Goal: Navigation & Orientation: Find specific page/section

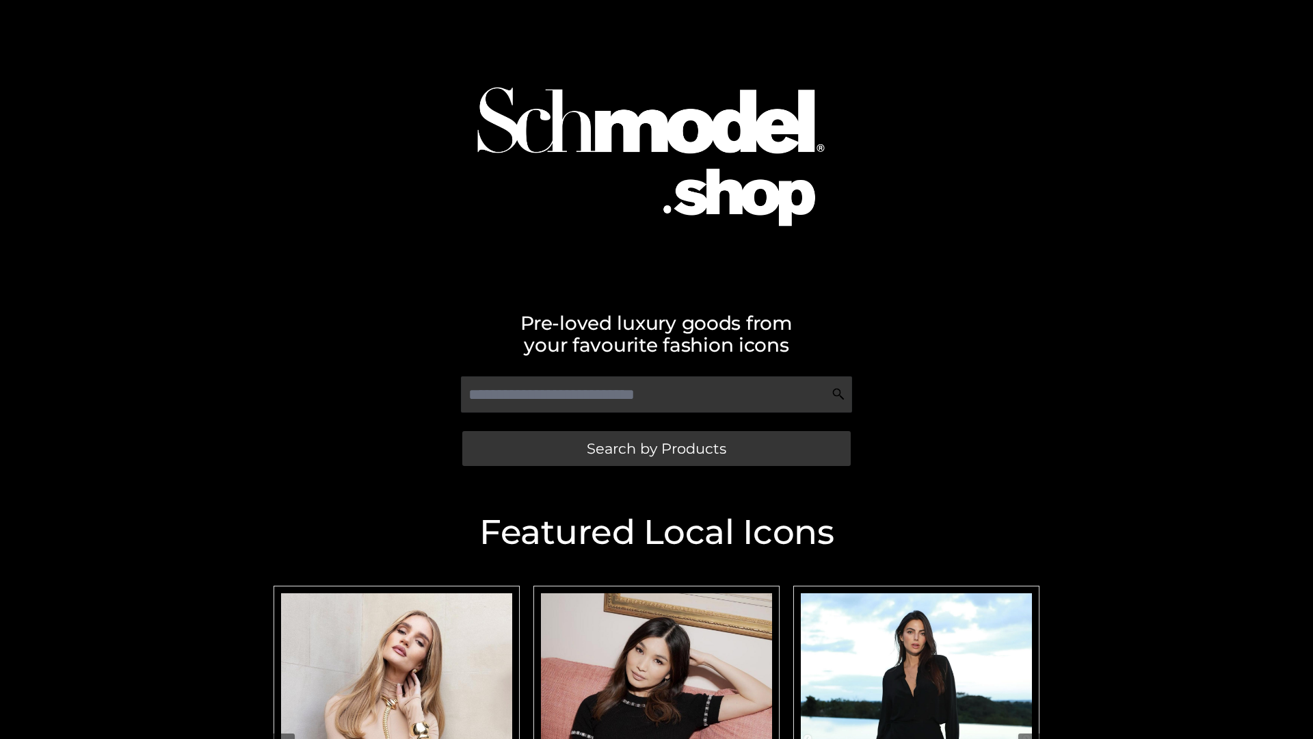
click at [656, 448] on span "Search by Products" at bounding box center [657, 448] width 140 height 14
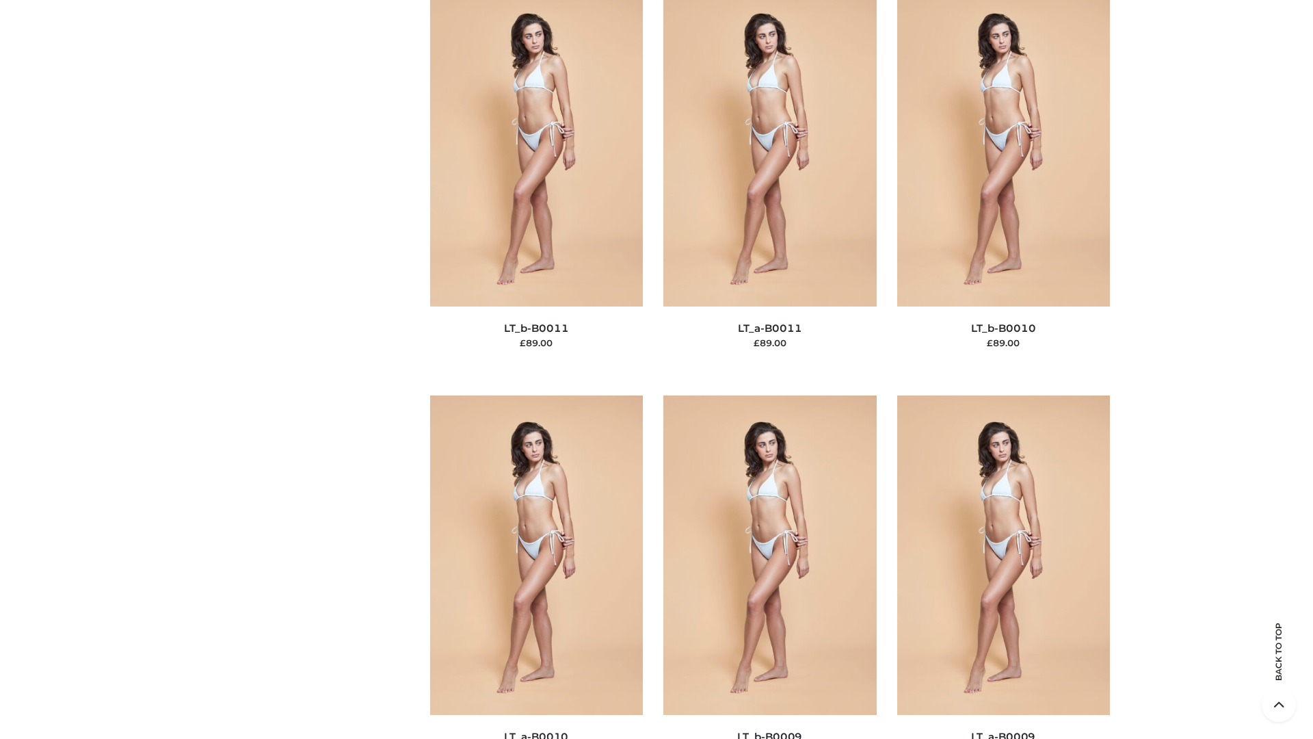
scroll to position [6142, 0]
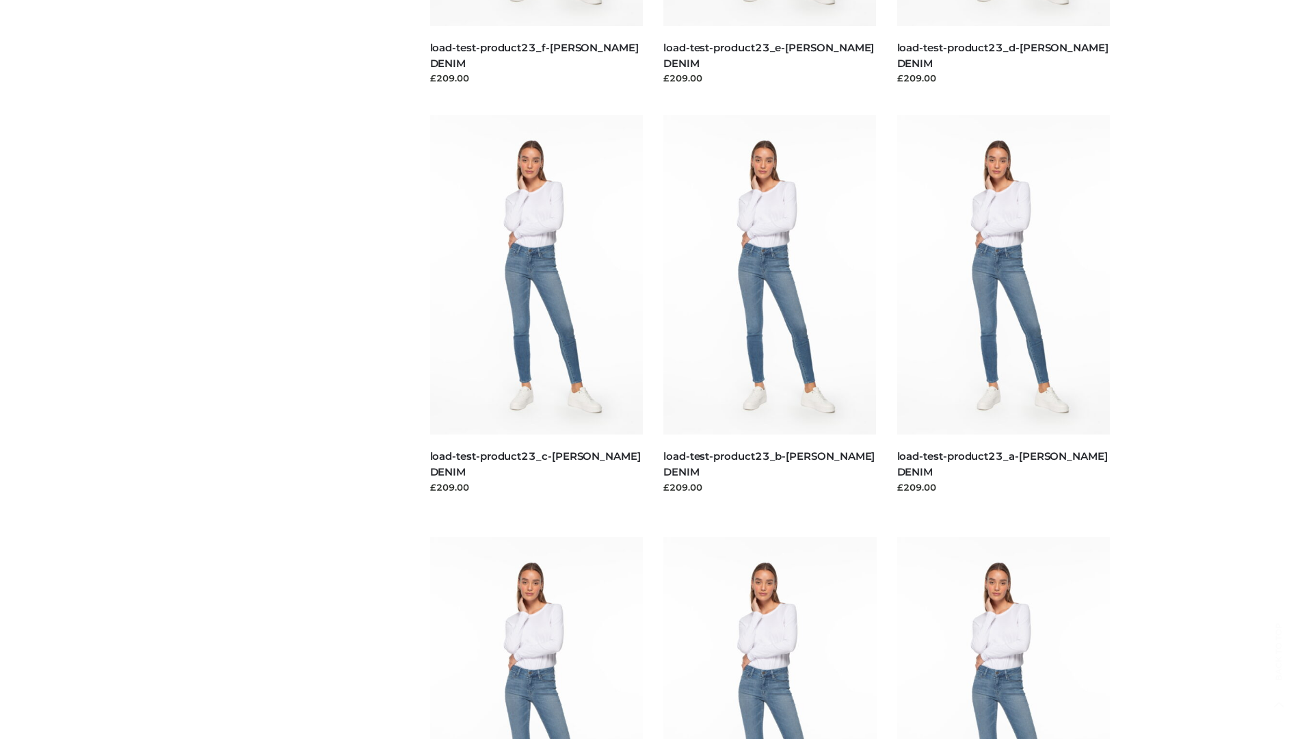
scroll to position [1200, 0]
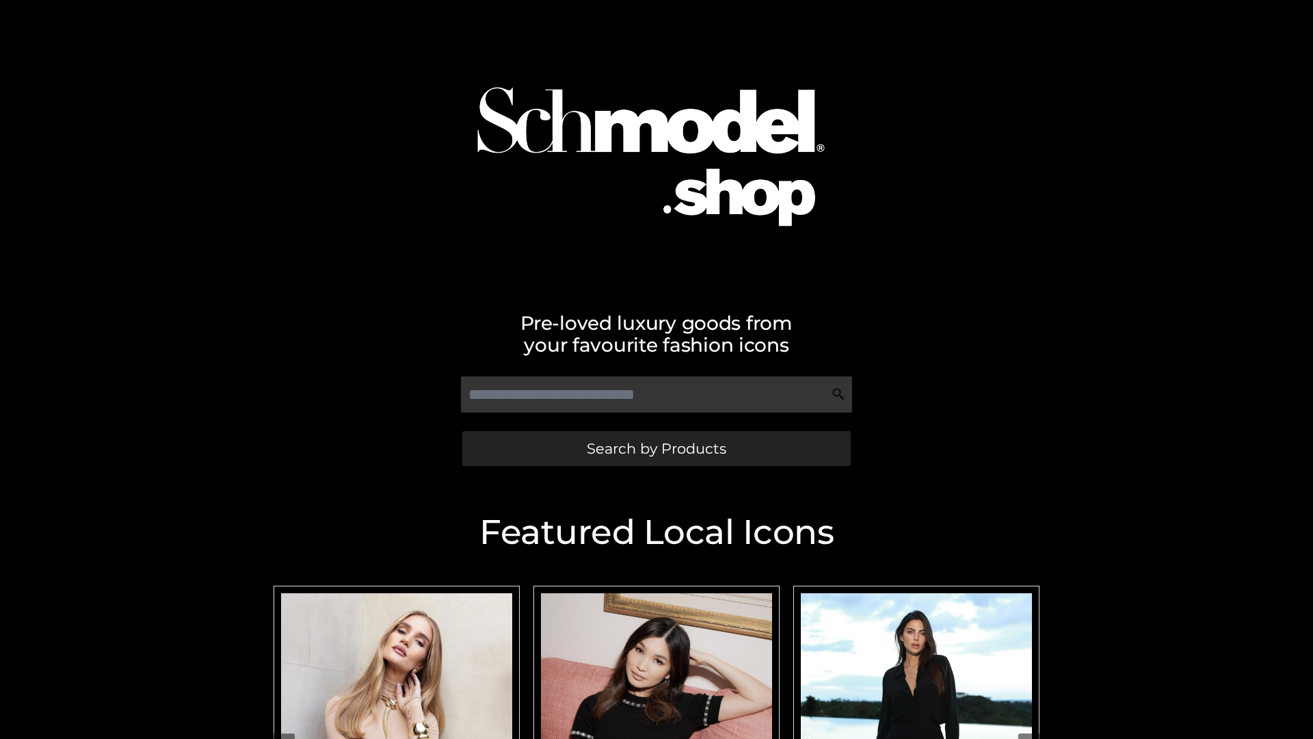
click at [656, 448] on span "Search by Products" at bounding box center [657, 448] width 140 height 14
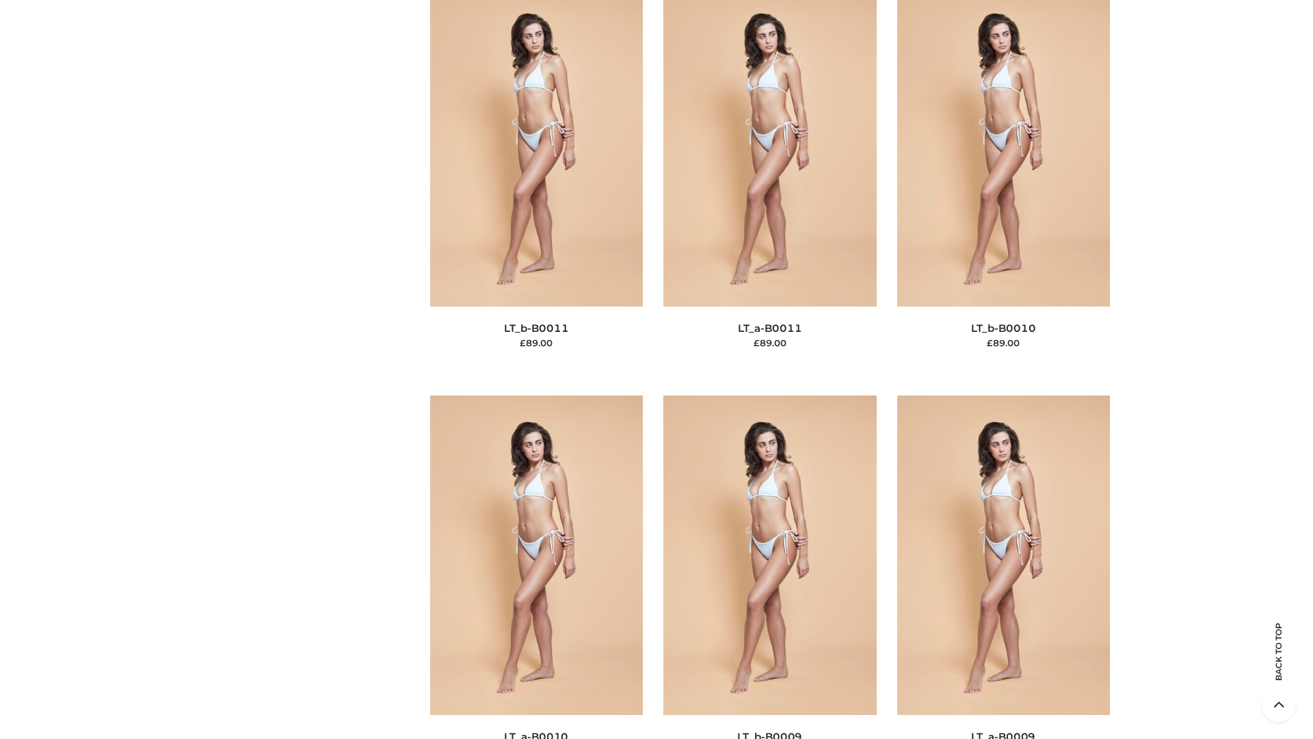
scroll to position [6142, 0]
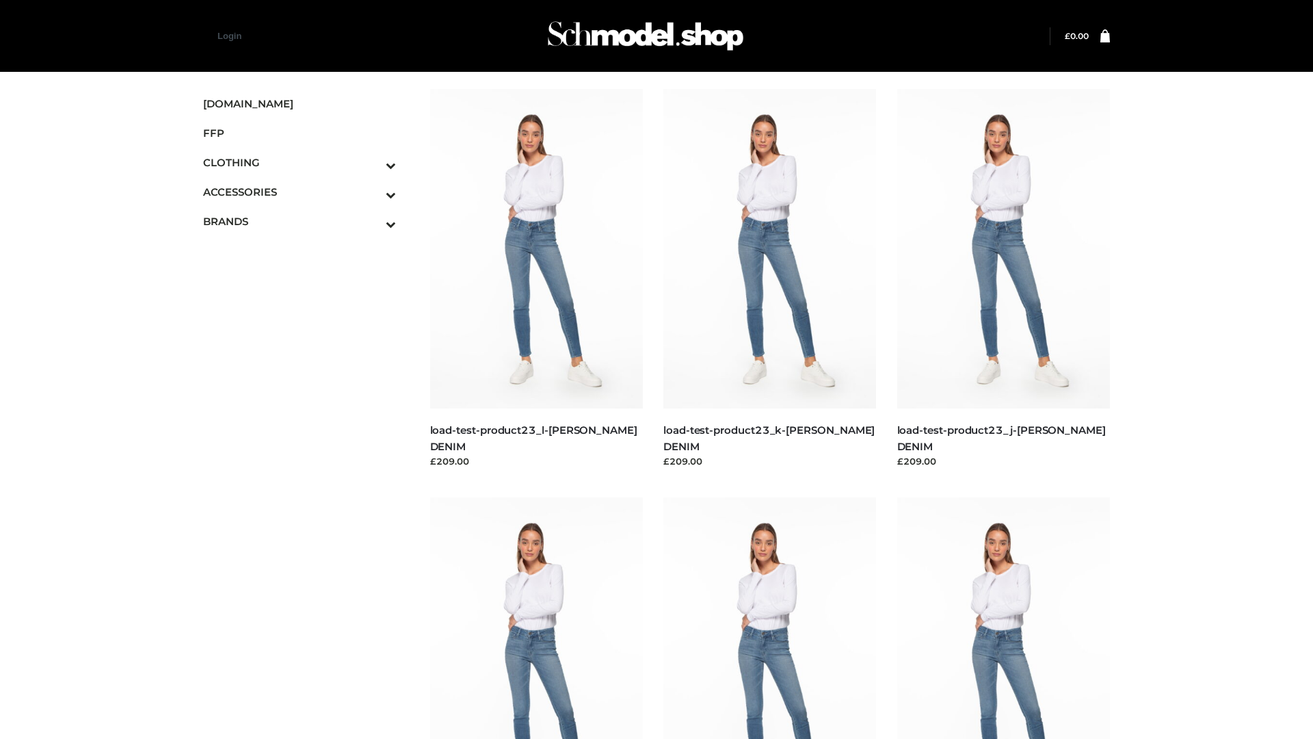
scroll to position [1200, 0]
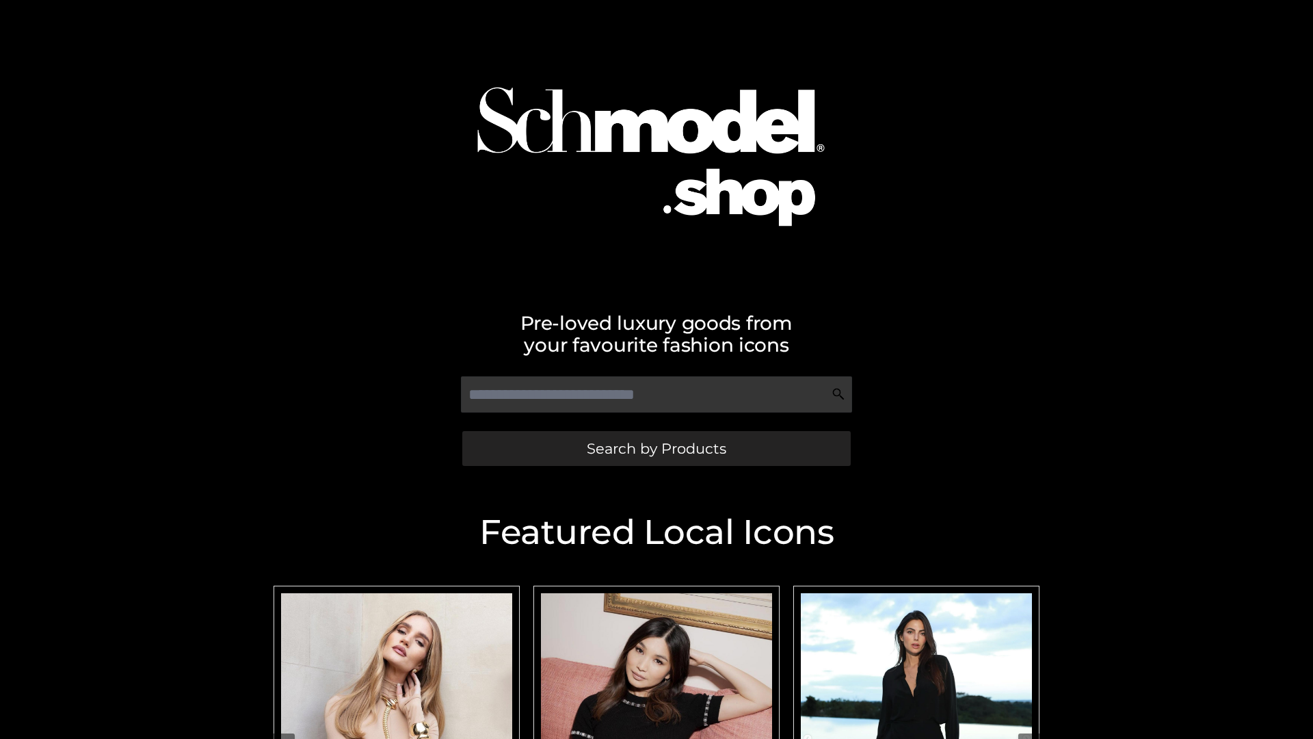
click at [656, 448] on span "Search by Products" at bounding box center [657, 448] width 140 height 14
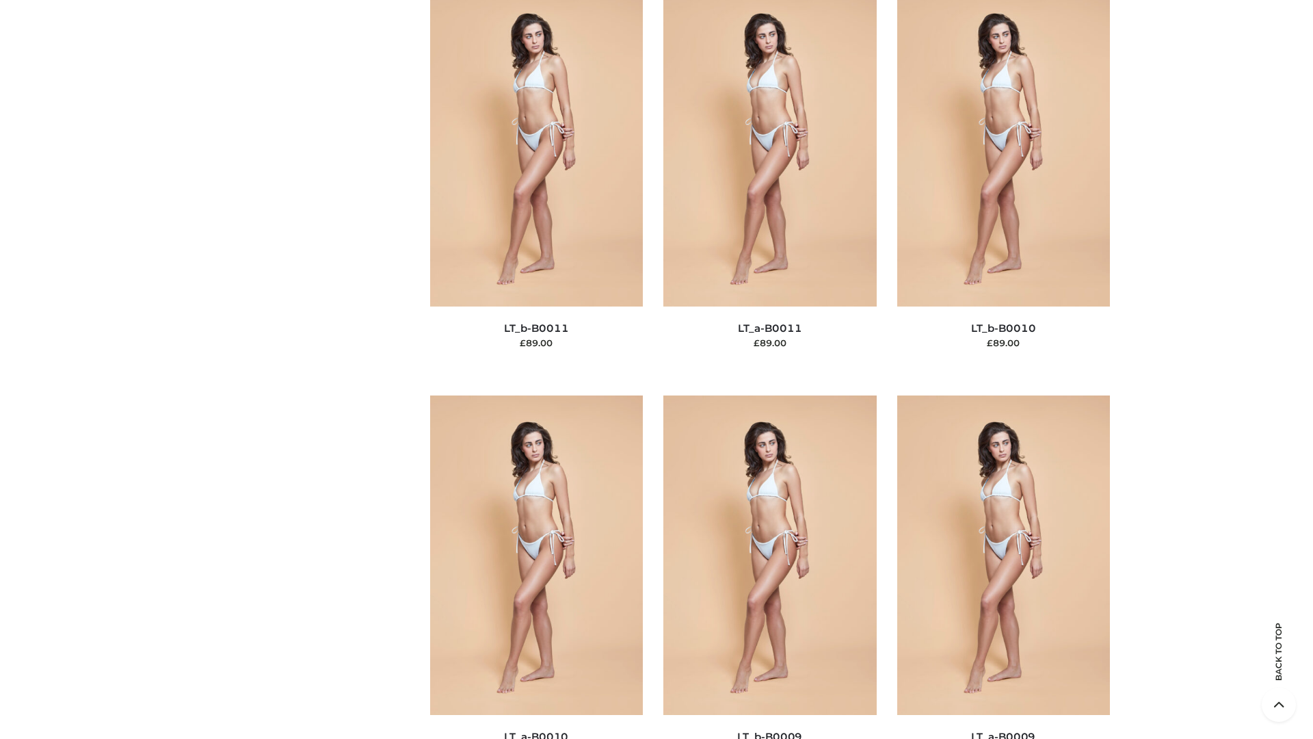
scroll to position [6142, 0]
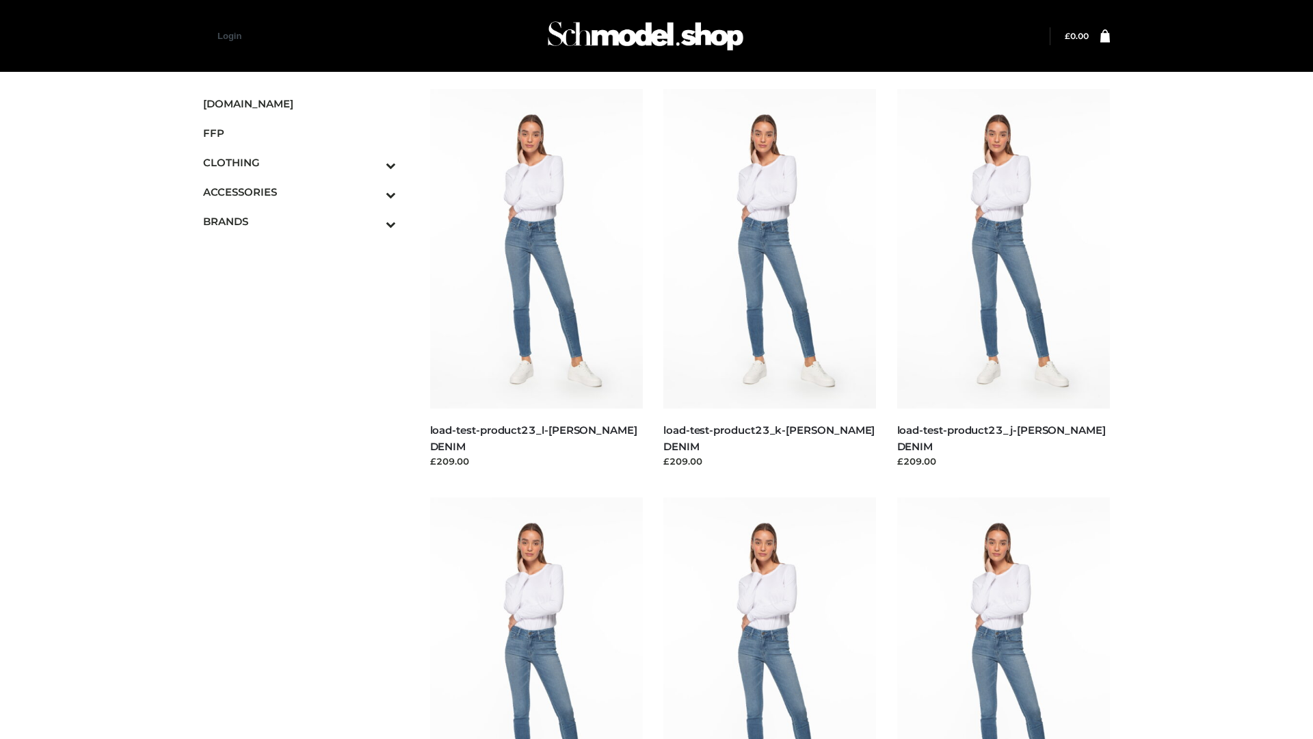
scroll to position [1200, 0]
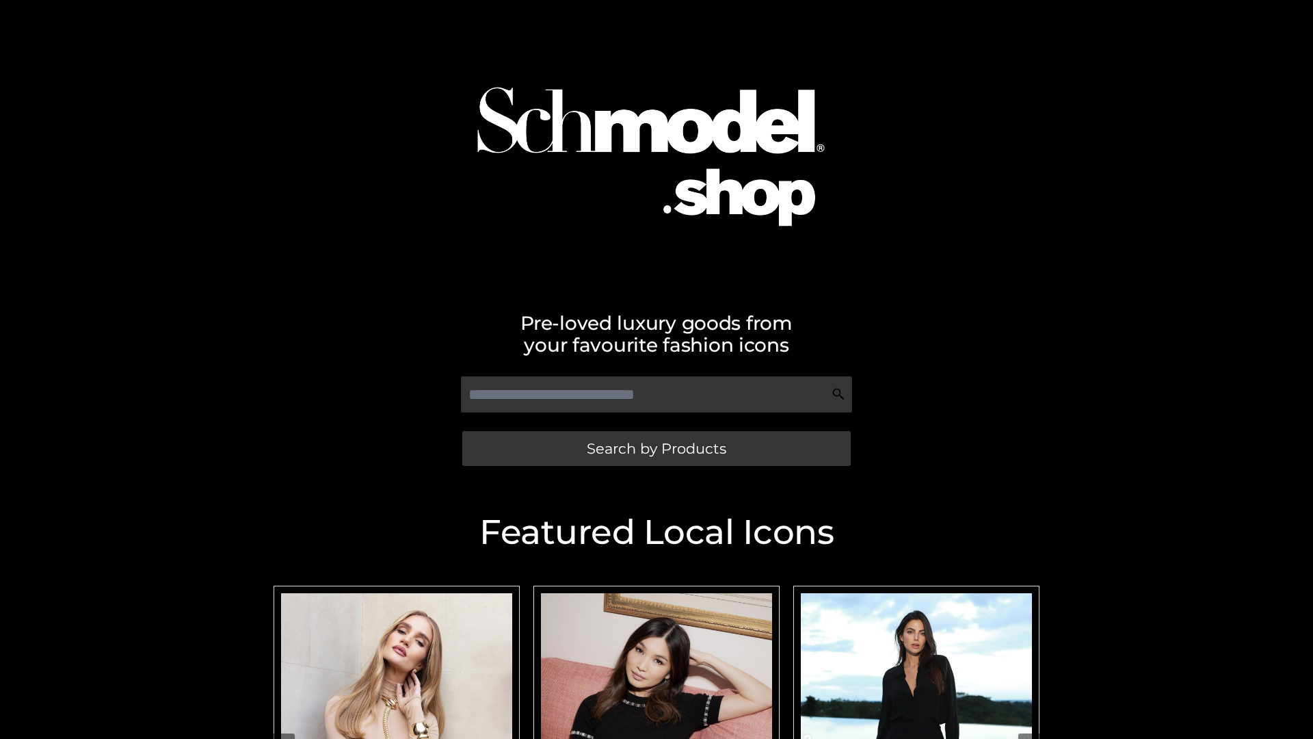
click at [656, 448] on span "Search by Products" at bounding box center [657, 448] width 140 height 14
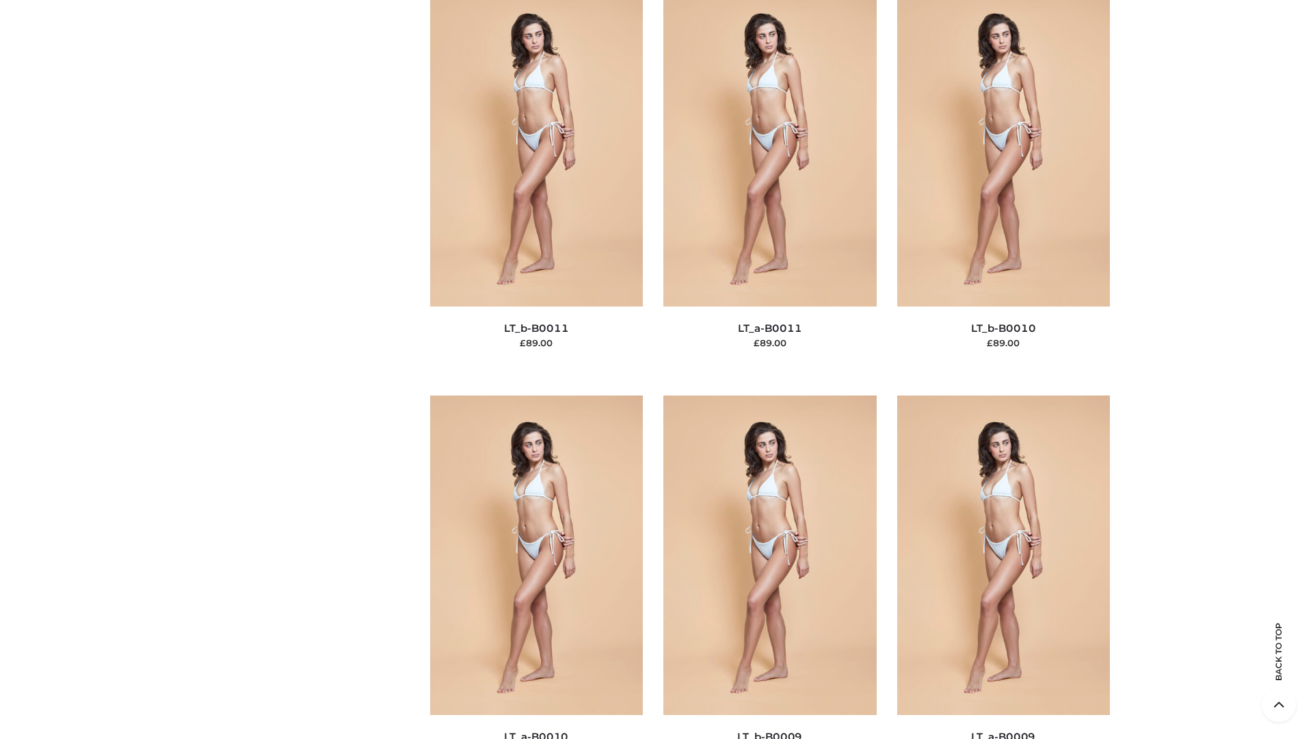
scroll to position [6142, 0]
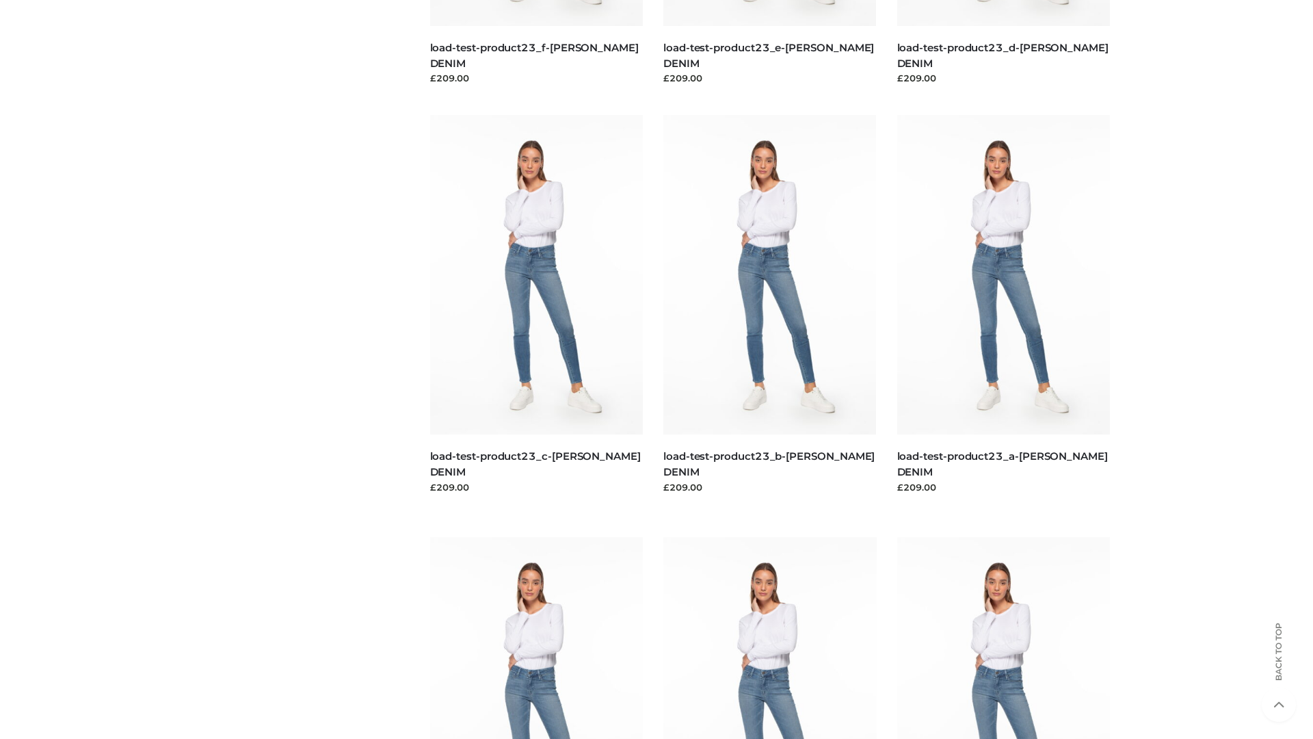
scroll to position [1200, 0]
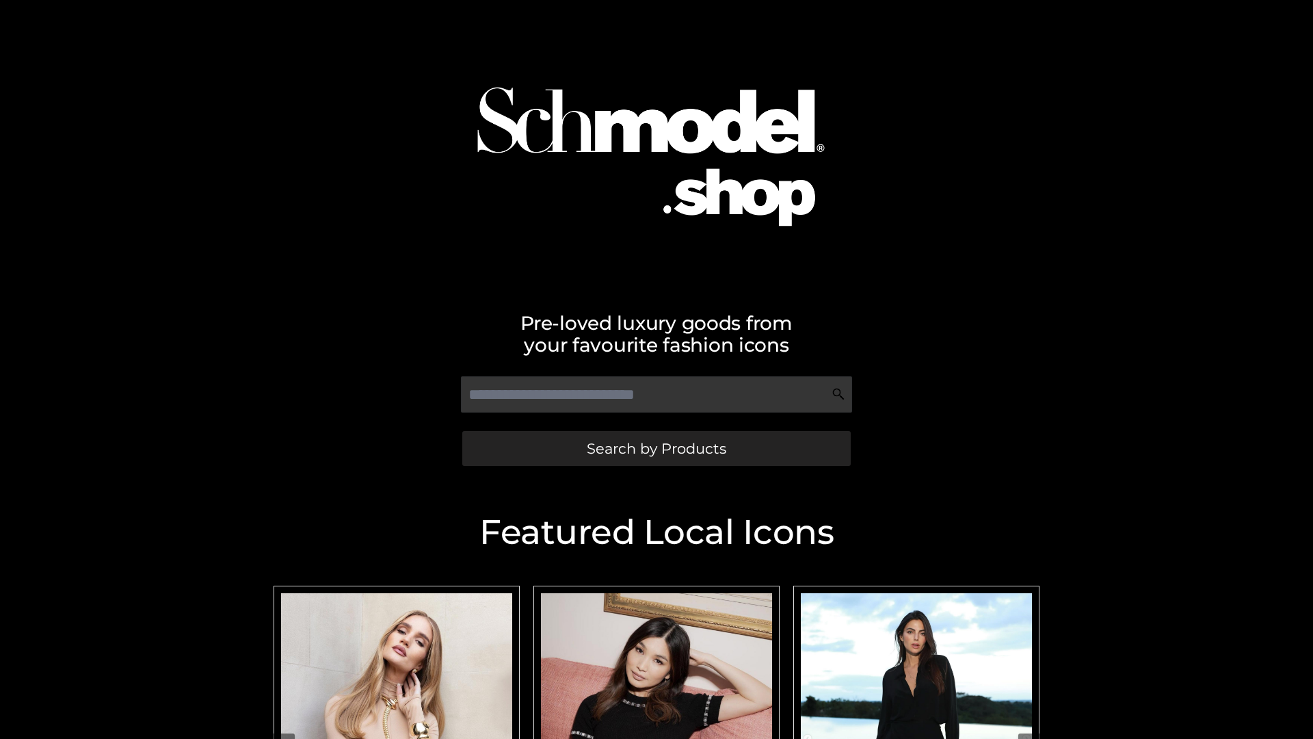
click at [656, 448] on span "Search by Products" at bounding box center [657, 448] width 140 height 14
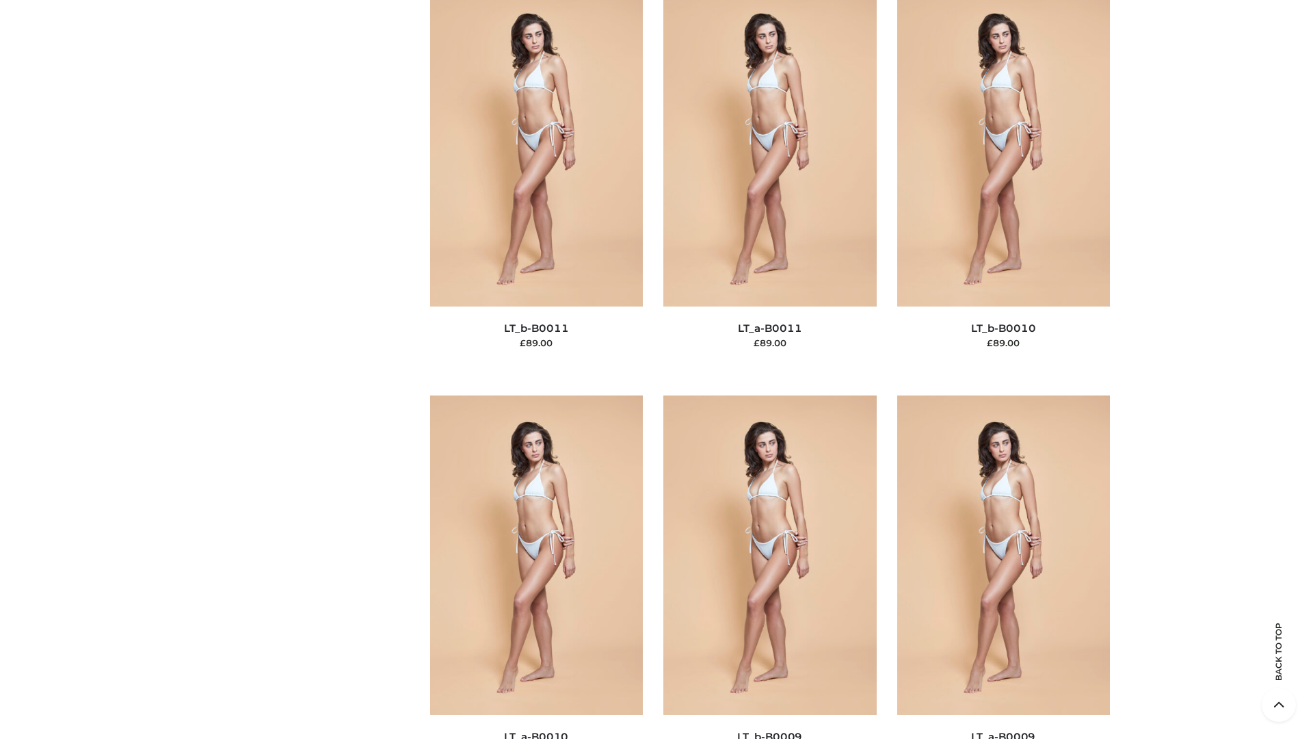
scroll to position [6142, 0]
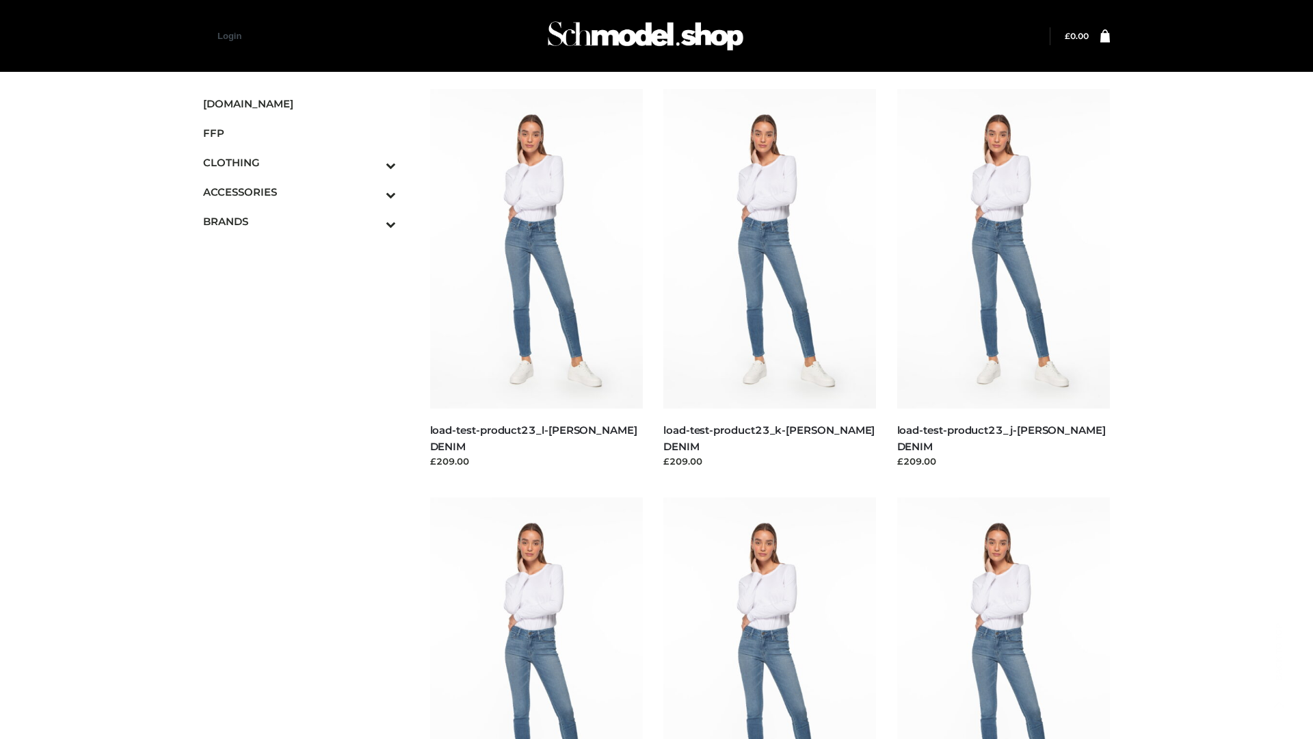
scroll to position [1200, 0]
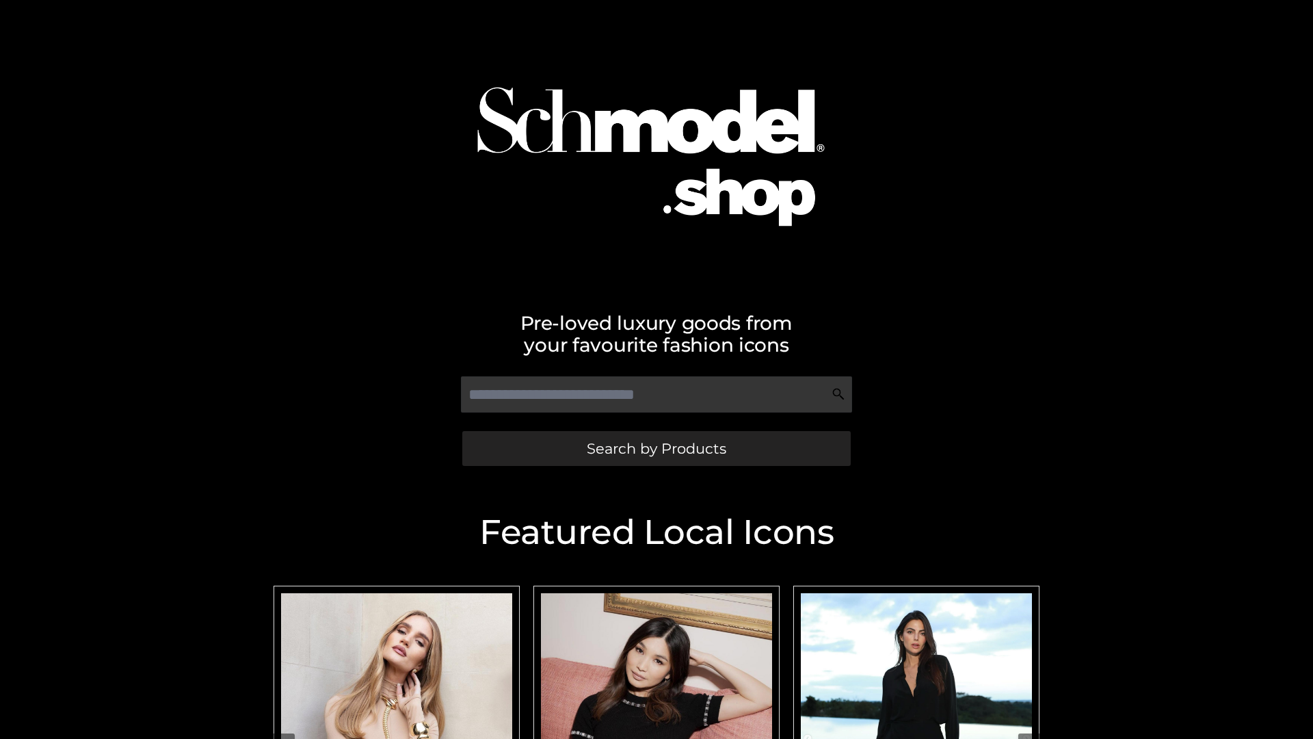
click at [656, 448] on span "Search by Products" at bounding box center [657, 448] width 140 height 14
